Goal: Information Seeking & Learning: Learn about a topic

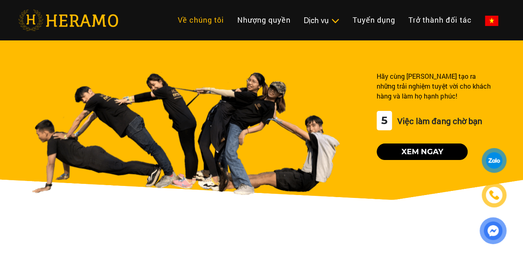
click at [171, 16] on link "Về chúng tôi" at bounding box center [200, 20] width 59 height 18
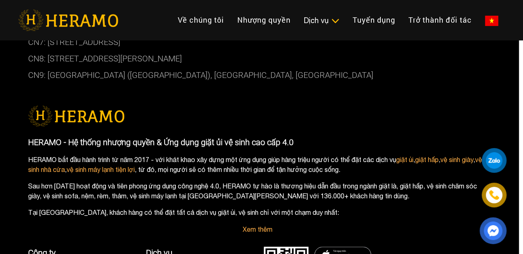
scroll to position [1961, 4]
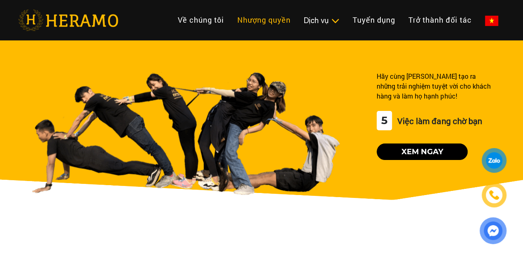
click at [230, 11] on link "Nhượng quyền" at bounding box center [263, 20] width 67 height 18
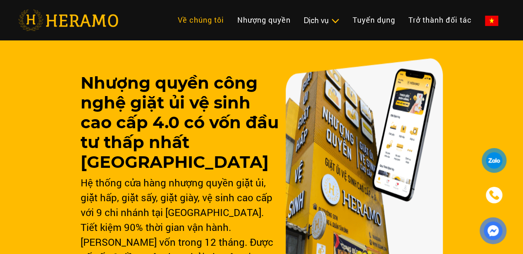
click at [171, 20] on link "Về chúng tôi" at bounding box center [200, 20] width 59 height 18
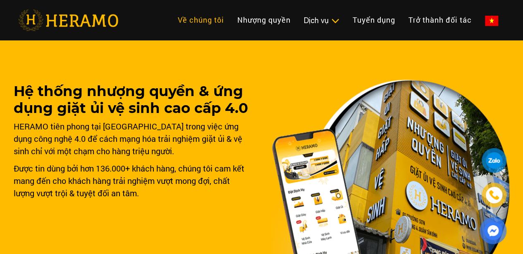
click at [171, 20] on link "Về chúng tôi" at bounding box center [200, 20] width 59 height 18
click at [247, 148] on div "HERAMO tiên phong tại [GEOGRAPHIC_DATA] trong việc ứng dụng công nghệ 4.0 để cá…" at bounding box center [133, 138] width 238 height 37
click at [259, 122] on div "Hệ thống nhượng quyền & ứng dụng giặt ủi vệ sinh cao cấp 4.0 HERAMO tiên phong …" at bounding box center [262, 172] width 496 height 271
click at [314, 116] on img at bounding box center [390, 194] width 238 height 228
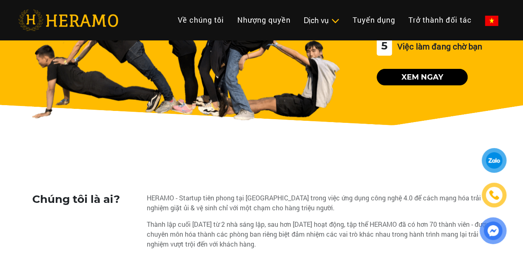
scroll to position [83, 0]
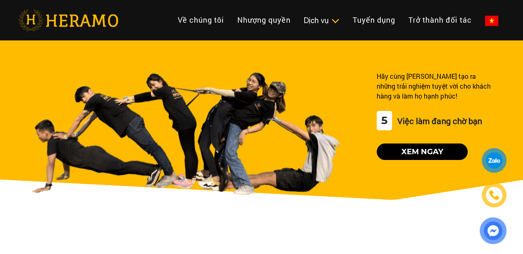
click at [517, 41] on div "Hãy cùng [PERSON_NAME] tạo ra những trải nghiệm tuyệt vời cho khách hàng và làm…" at bounding box center [261, 132] width 523 height 190
click at [75, 19] on img at bounding box center [68, 20] width 100 height 21
click at [171, 29] on link "Về chúng tôi" at bounding box center [200, 20] width 59 height 18
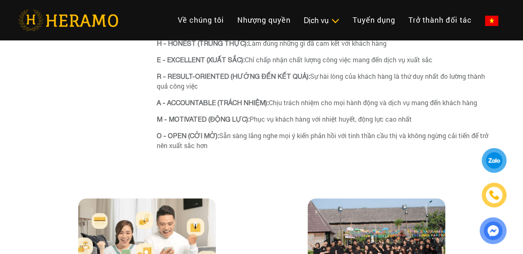
scroll to position [2499, 0]
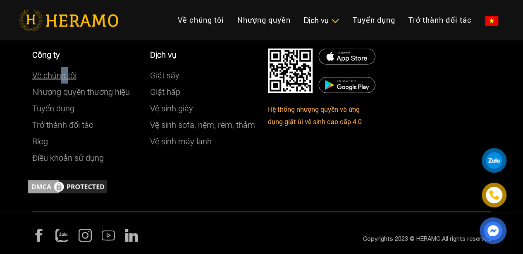
drag, startPoint x: 63, startPoint y: 80, endPoint x: 67, endPoint y: 78, distance: 4.8
click at [67, 78] on div "Về chúng tôi" at bounding box center [84, 75] width 105 height 17
click at [67, 78] on link "Về chúng tôi" at bounding box center [54, 76] width 44 height 10
click at [69, 75] on link "Về chúng tôi" at bounding box center [54, 76] width 44 height 10
click at [39, 76] on link "Về chúng tôi" at bounding box center [54, 76] width 44 height 10
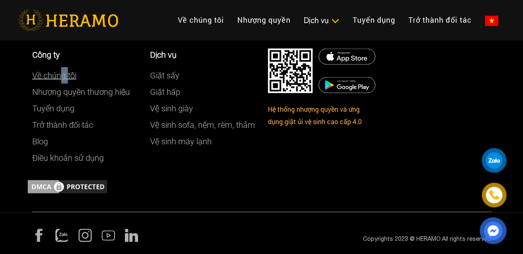
click at [43, 72] on link "Về chúng tôi" at bounding box center [54, 76] width 44 height 10
click at [43, 74] on link "Về chúng tôi" at bounding box center [54, 76] width 44 height 10
click at [43, 78] on link "Về chúng tôi" at bounding box center [54, 76] width 44 height 10
click at [67, 75] on link "Về chúng tôi" at bounding box center [54, 76] width 44 height 10
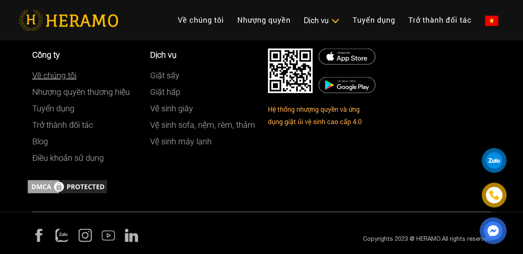
click at [67, 75] on link "Về chúng tôi" at bounding box center [54, 76] width 44 height 10
click at [62, 71] on link "Về chúng tôi" at bounding box center [54, 76] width 44 height 10
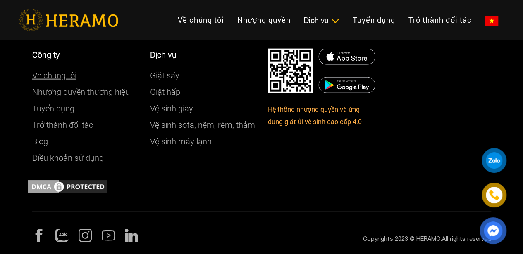
click at [62, 71] on link "Về chúng tôi" at bounding box center [54, 76] width 44 height 10
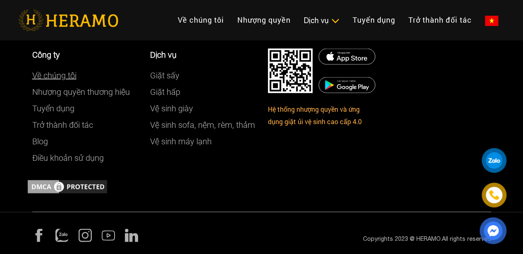
click at [62, 71] on link "Về chúng tôi" at bounding box center [54, 76] width 44 height 10
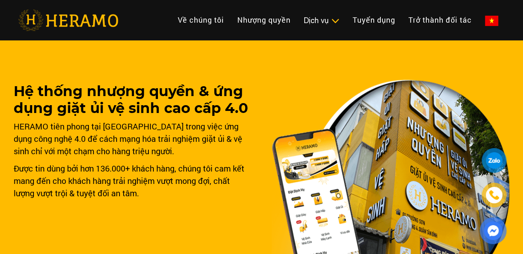
scroll to position [83, 0]
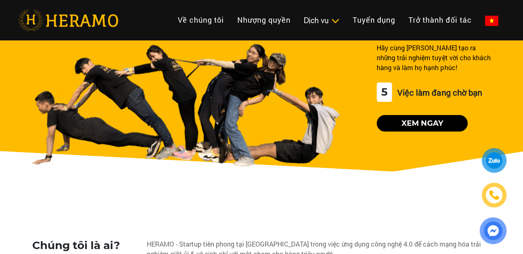
scroll to position [41, 0]
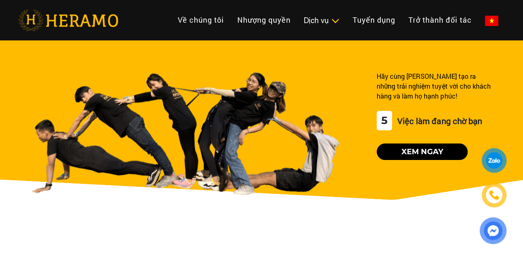
click at [86, 31] on link at bounding box center [68, 20] width 100 height 26
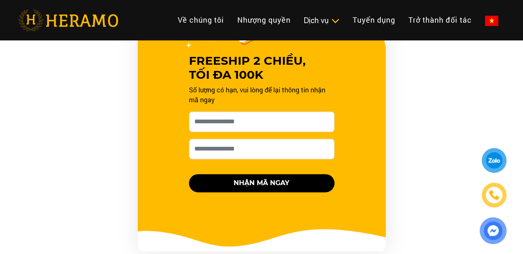
scroll to position [372, 0]
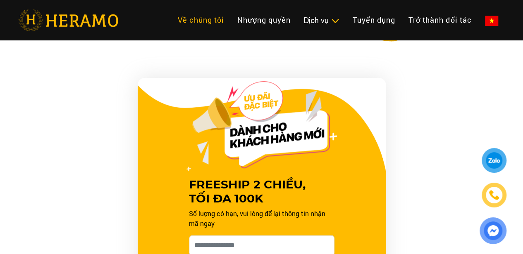
click at [171, 17] on link "Về chúng tôi" at bounding box center [200, 20] width 59 height 18
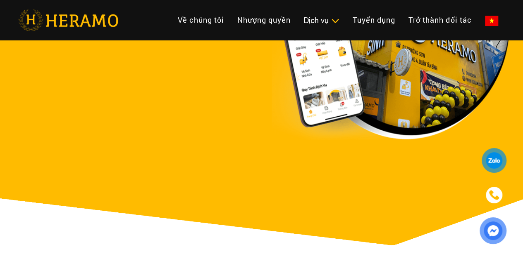
scroll to position [413, 0]
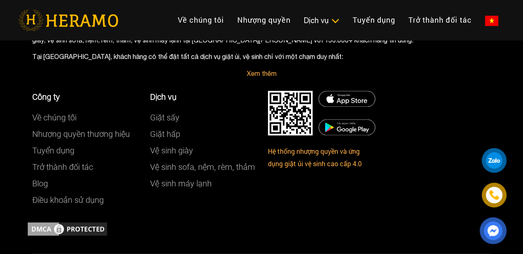
scroll to position [2159, 0]
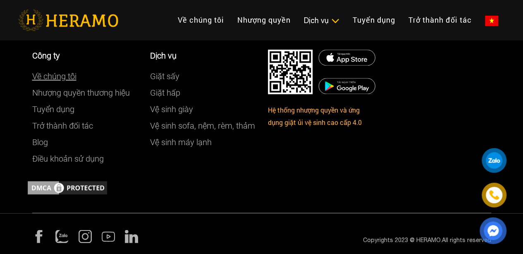
click at [64, 75] on link "Về chúng tôi" at bounding box center [54, 76] width 44 height 10
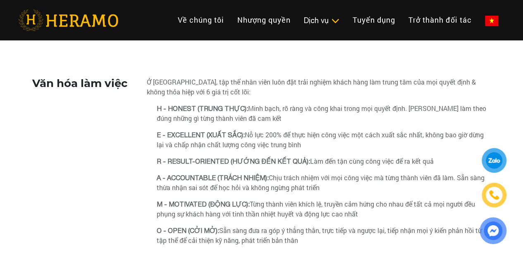
scroll to position [301, 0]
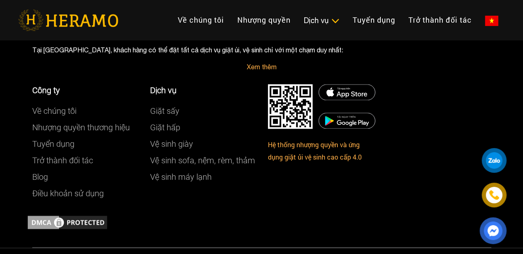
scroll to position [2159, 0]
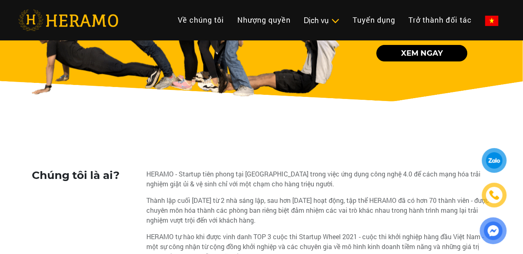
scroll to position [0, 0]
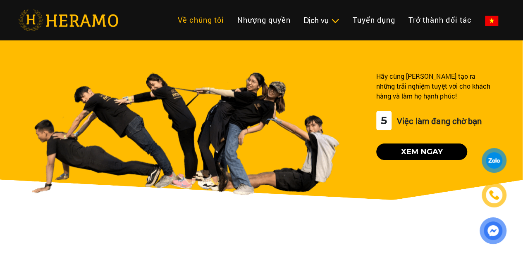
click at [171, 29] on link "Về chúng tôi" at bounding box center [200, 20] width 59 height 18
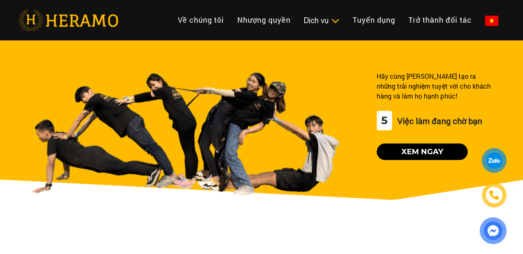
click at [2, 169] on div "Hãy cùng [PERSON_NAME] tạo ra những trải nghiệm tuyệt vời cho khách hàng và làm…" at bounding box center [261, 132] width 523 height 190
click at [230, 12] on link "Nhượng quyền" at bounding box center [263, 20] width 67 height 18
